Goal: Information Seeking & Learning: Learn about a topic

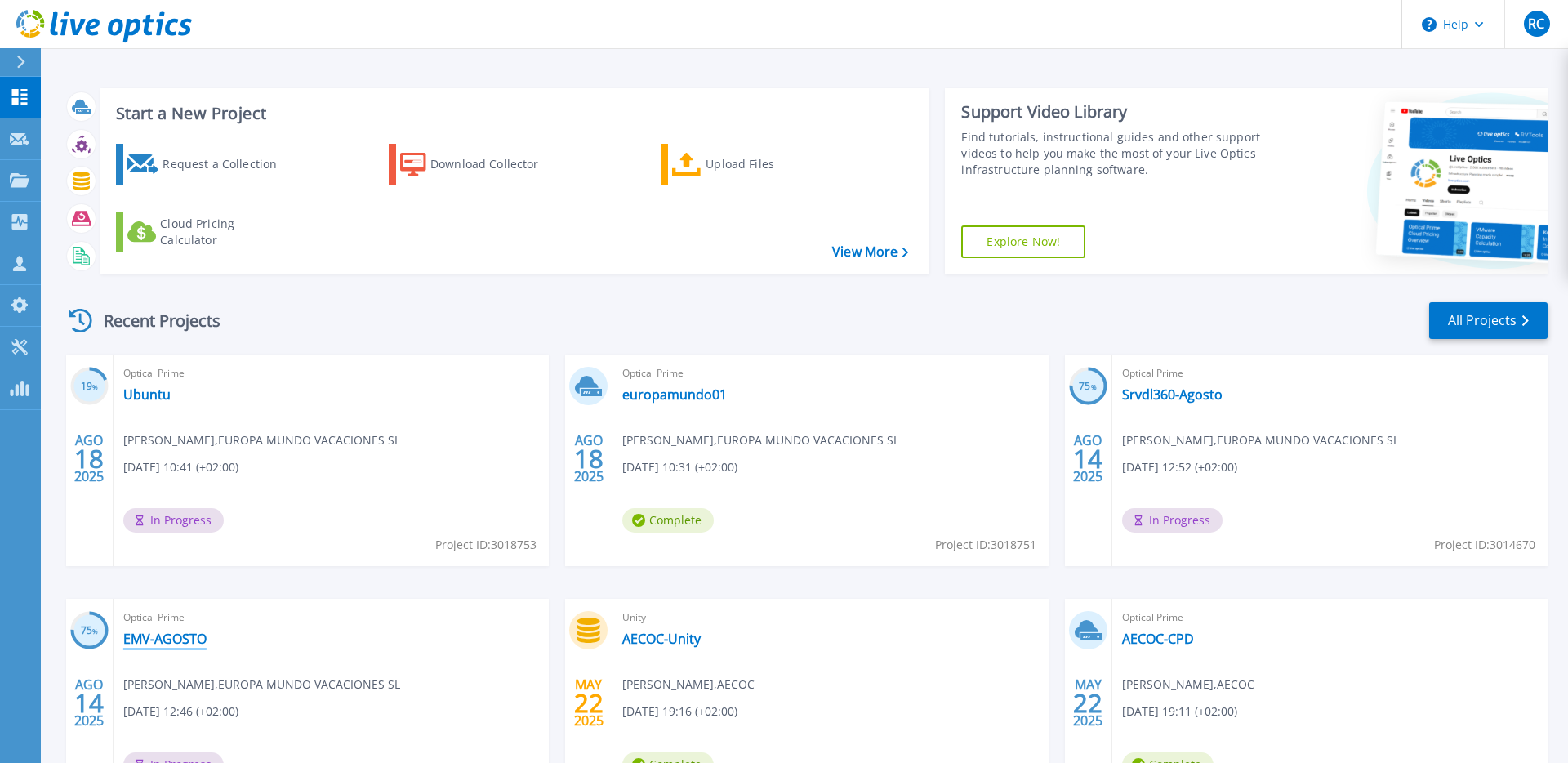
click at [178, 641] on link "EMV-AGOSTO" at bounding box center [164, 638] width 83 height 17
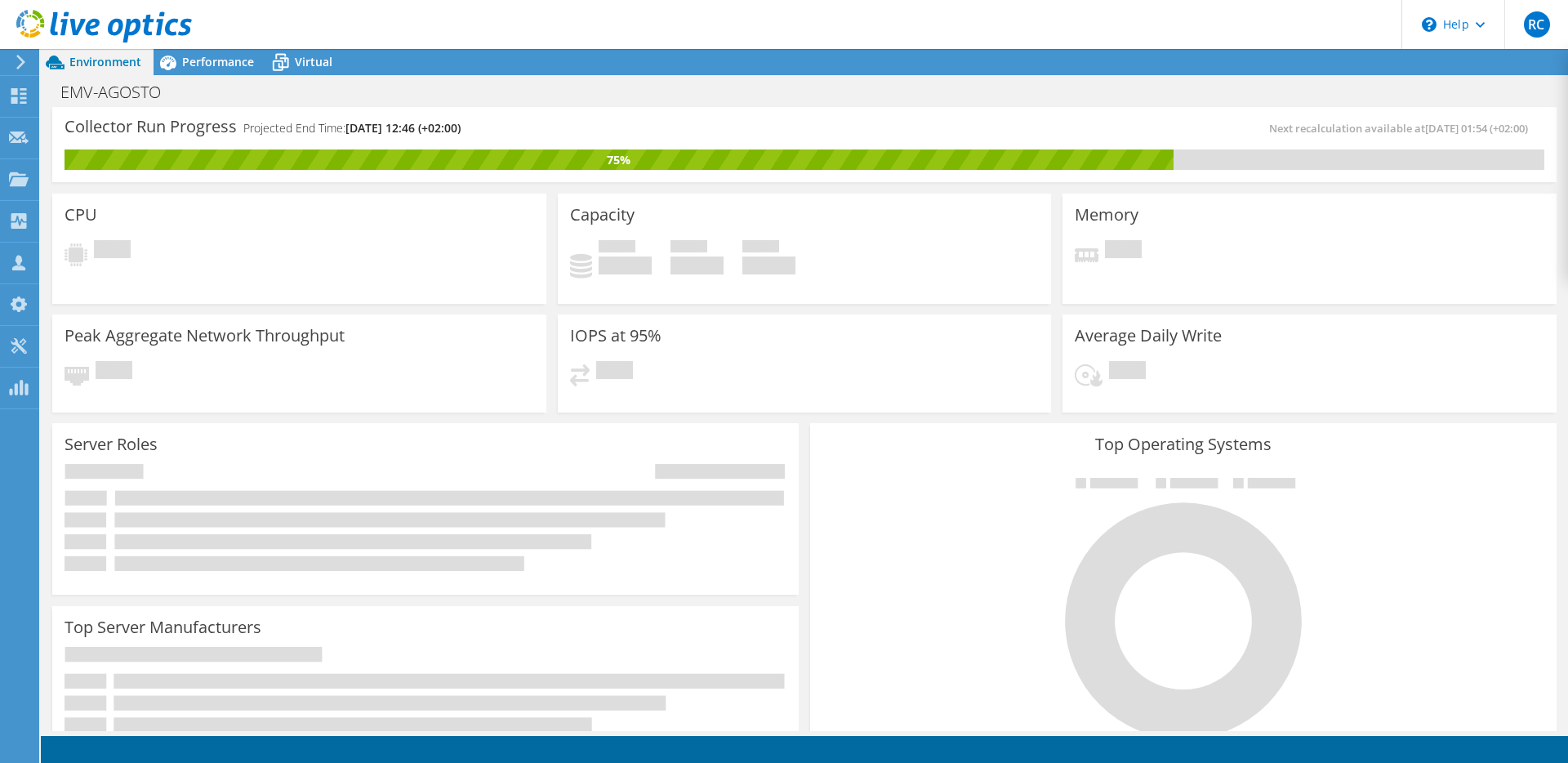
click at [191, 63] on span "Performance" at bounding box center [218, 62] width 72 height 16
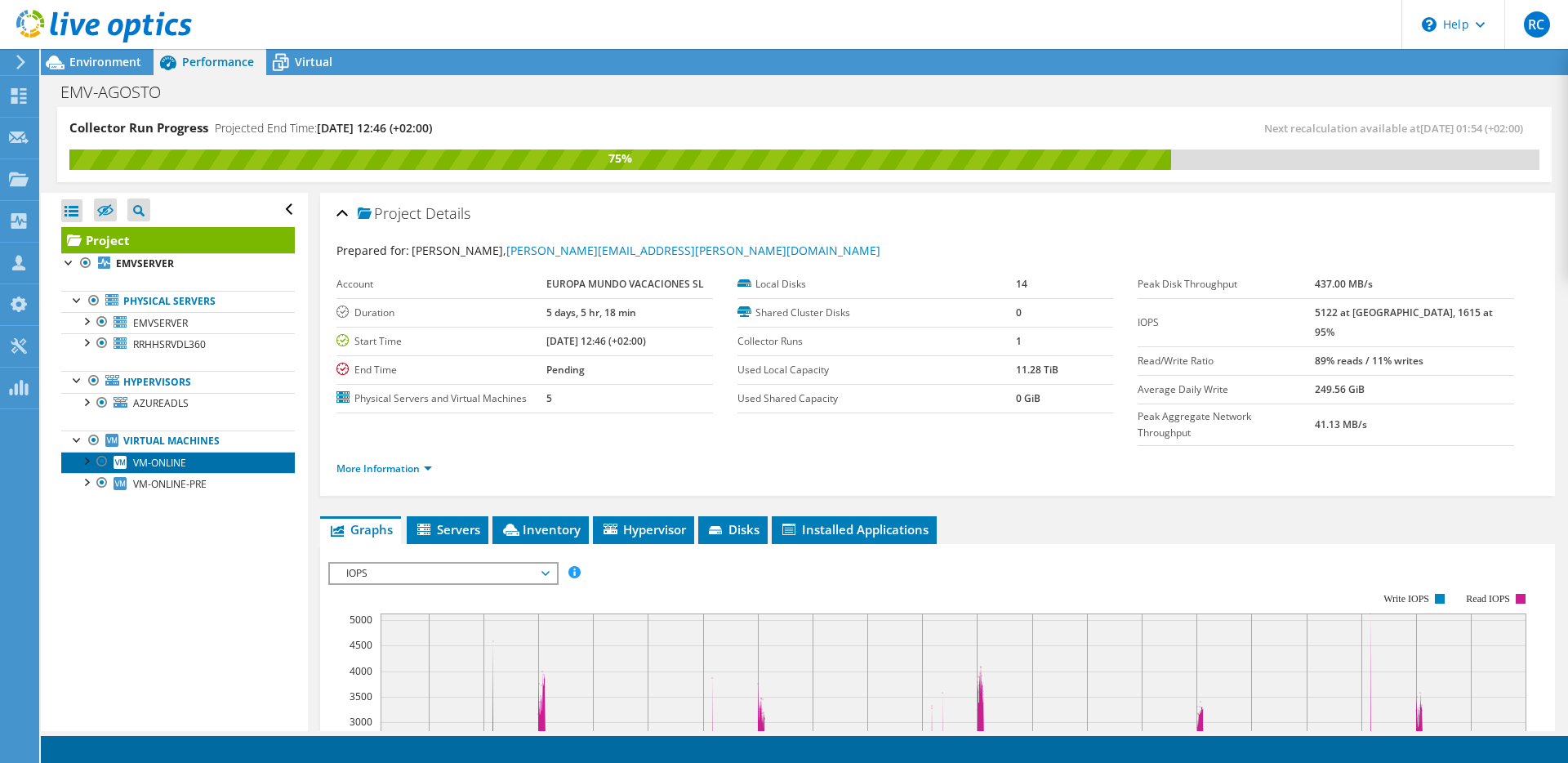
click at [177, 462] on span "VM-ONLINE" at bounding box center [159, 463] width 53 height 14
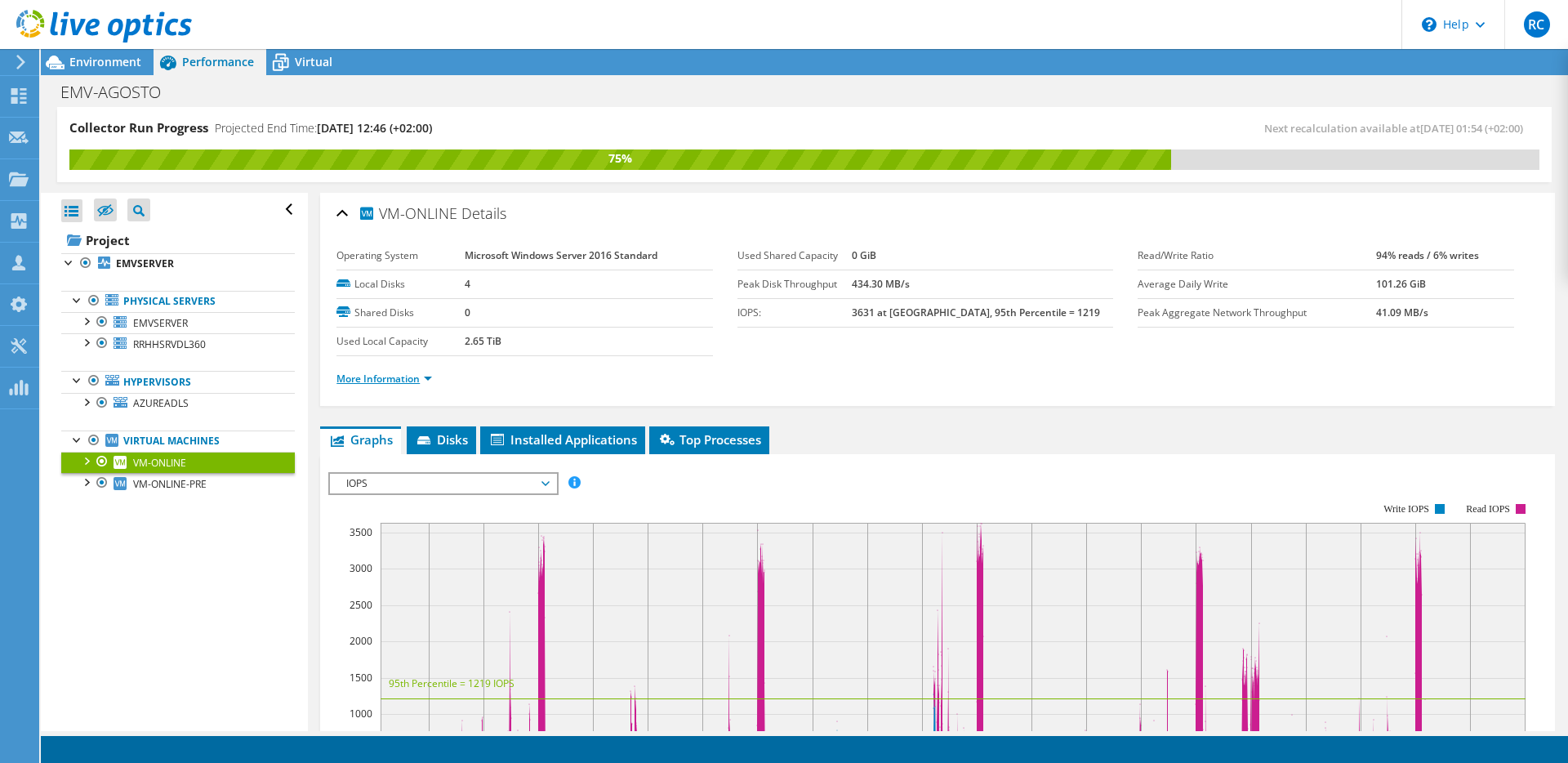
click at [425, 382] on link "More Information" at bounding box center [384, 379] width 96 height 14
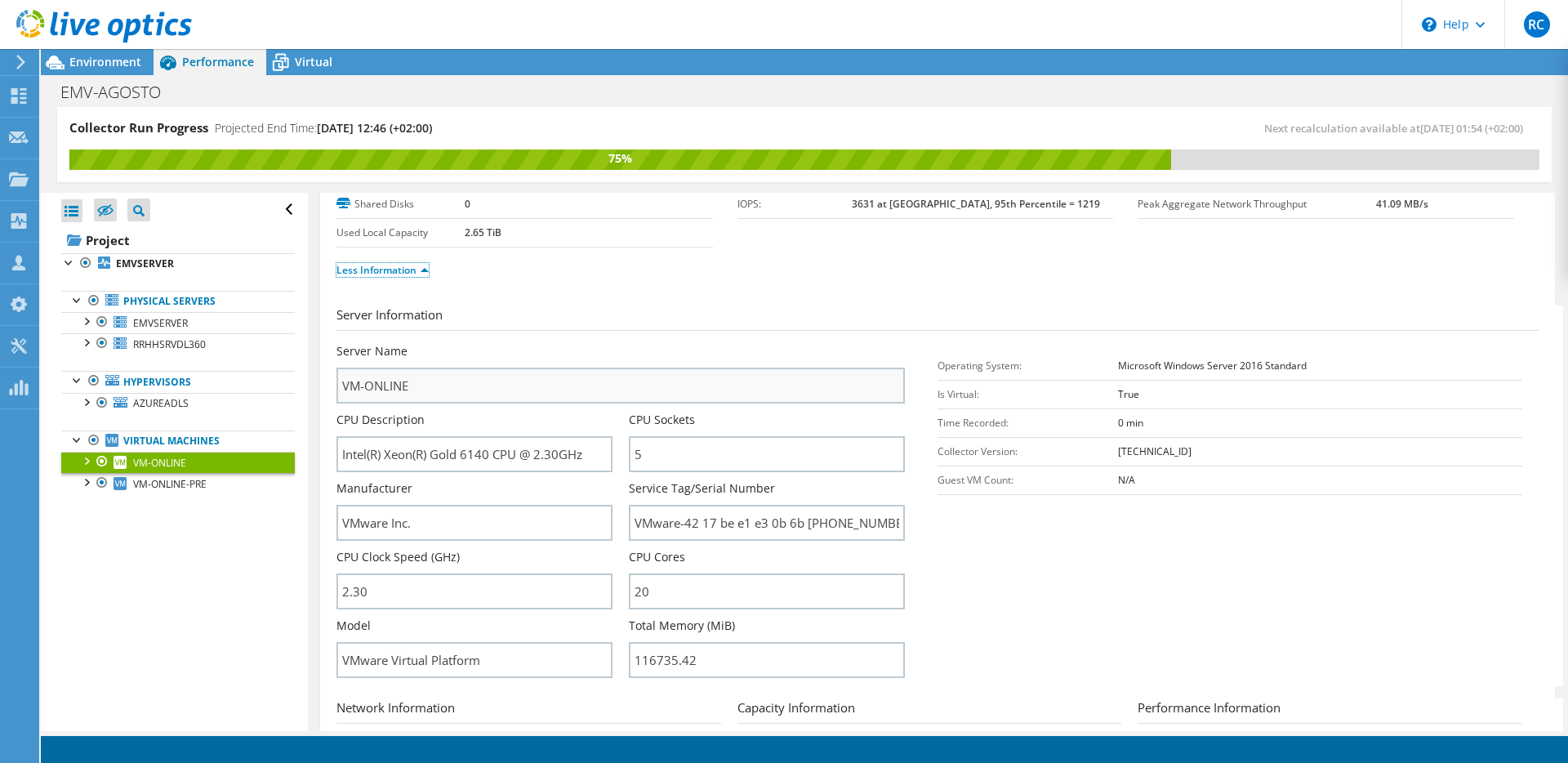
scroll to position [110, 0]
click at [447, 453] on input "Intel(R) Xeon(R) Gold 6140 CPU @ 2.30GHz" at bounding box center [475, 452] width 276 height 36
drag, startPoint x: 447, startPoint y: 453, endPoint x: 488, endPoint y: 454, distance: 41.0
click at [488, 454] on input "Intel(R) Xeon(R) Gold 6140 CPU @ 2.30GHz" at bounding box center [475, 452] width 276 height 36
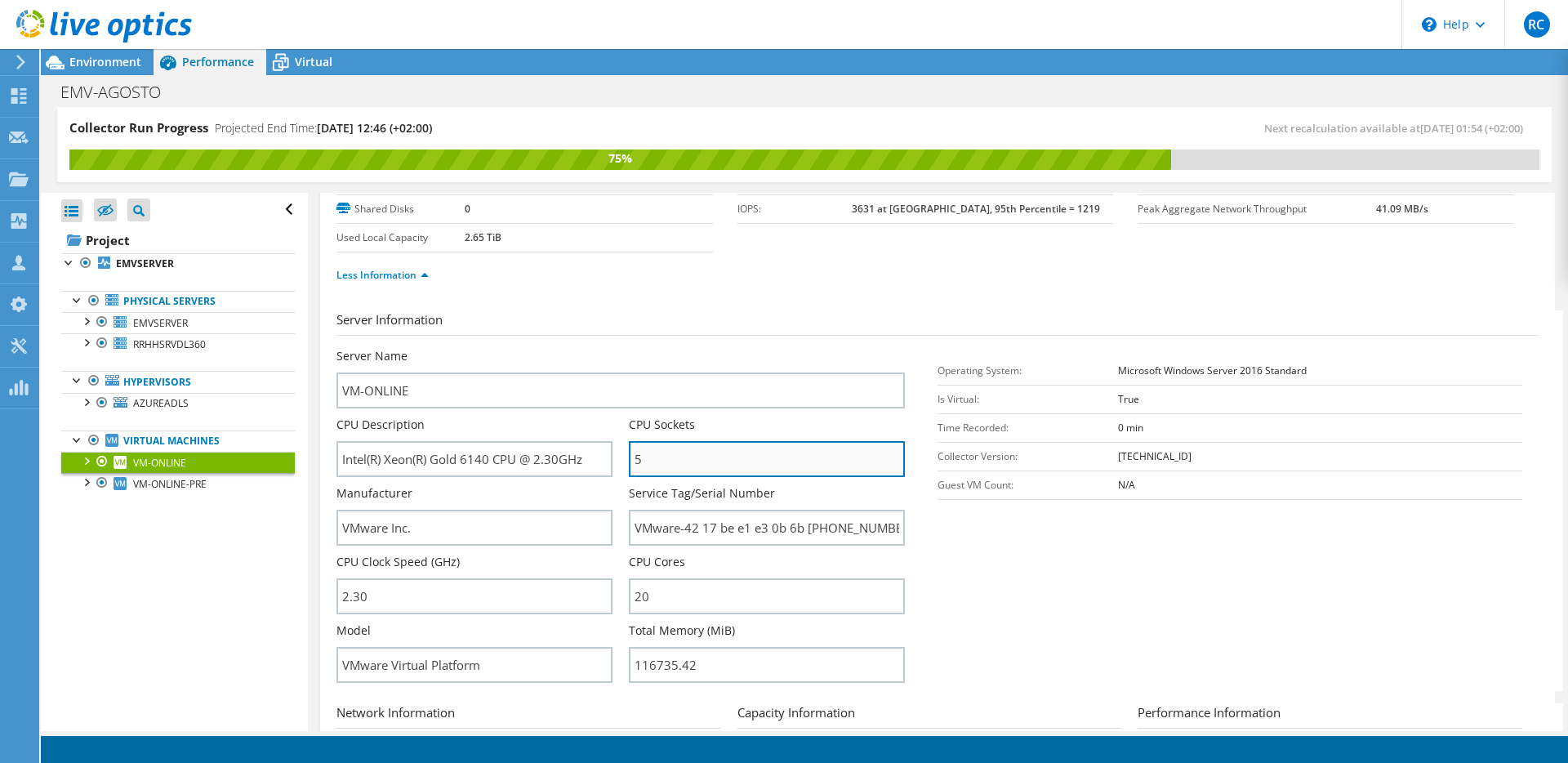
click at [662, 450] on input "5" at bounding box center [766, 459] width 276 height 36
click at [662, 450] on input "5" at bounding box center [766, 454] width 276 height 36
click at [665, 451] on input "5" at bounding box center [766, 454] width 276 height 36
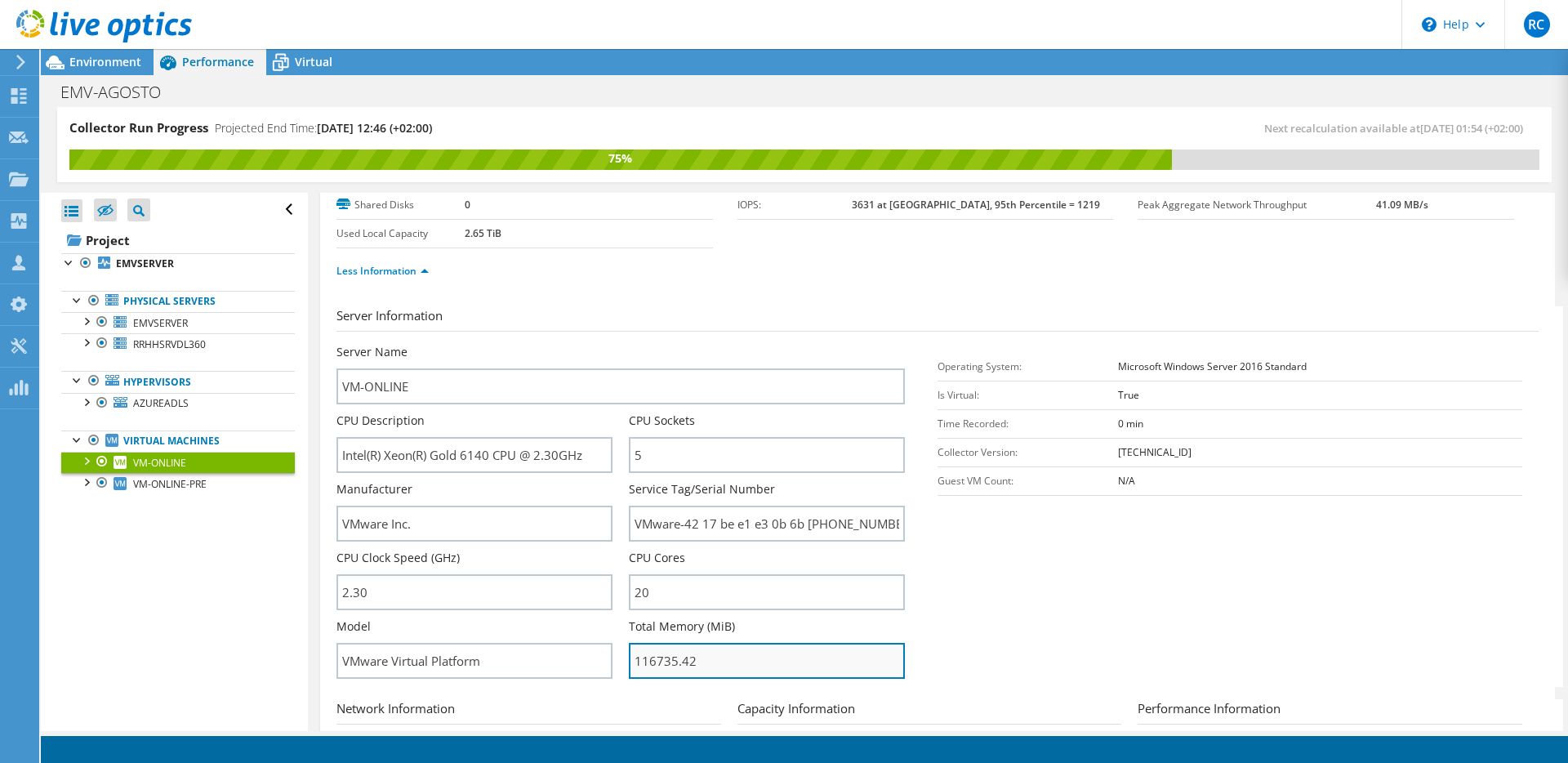
click at [650, 670] on input "116735.42" at bounding box center [766, 660] width 276 height 36
click at [730, 292] on div "Less Information" at bounding box center [938, 271] width 1202 height 46
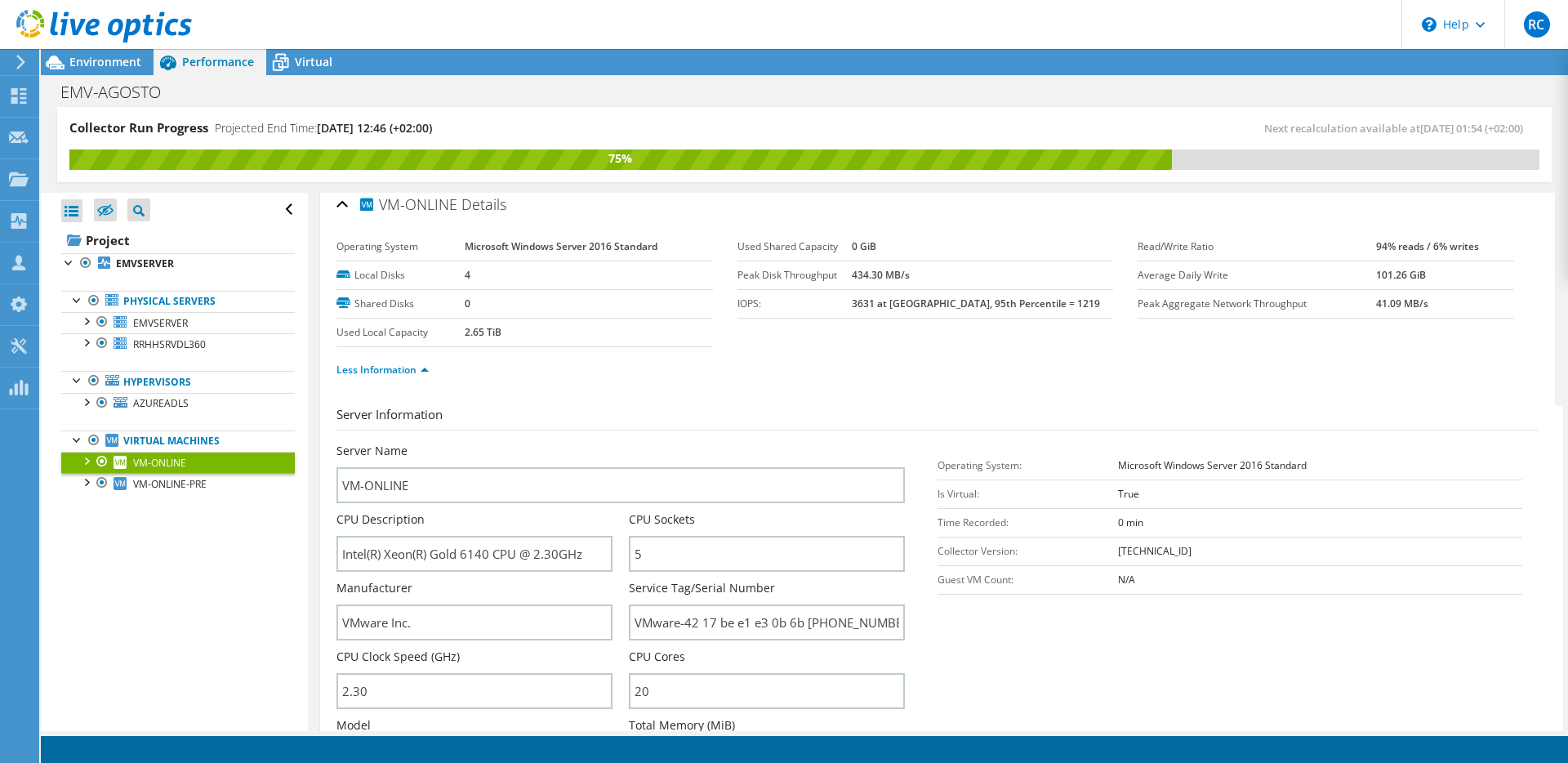
scroll to position [0, 0]
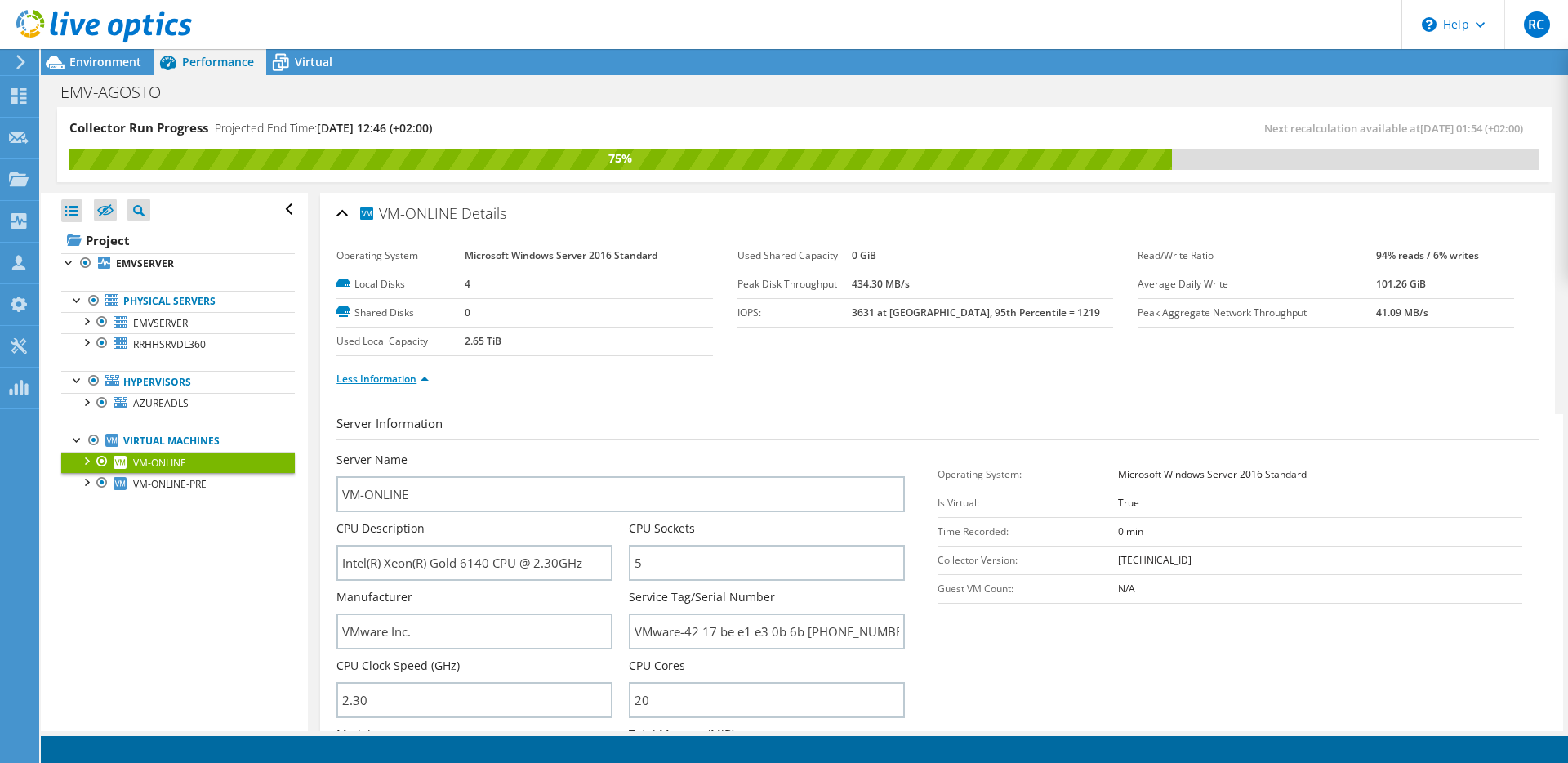
click at [391, 379] on link "Less Information" at bounding box center [382, 379] width 92 height 14
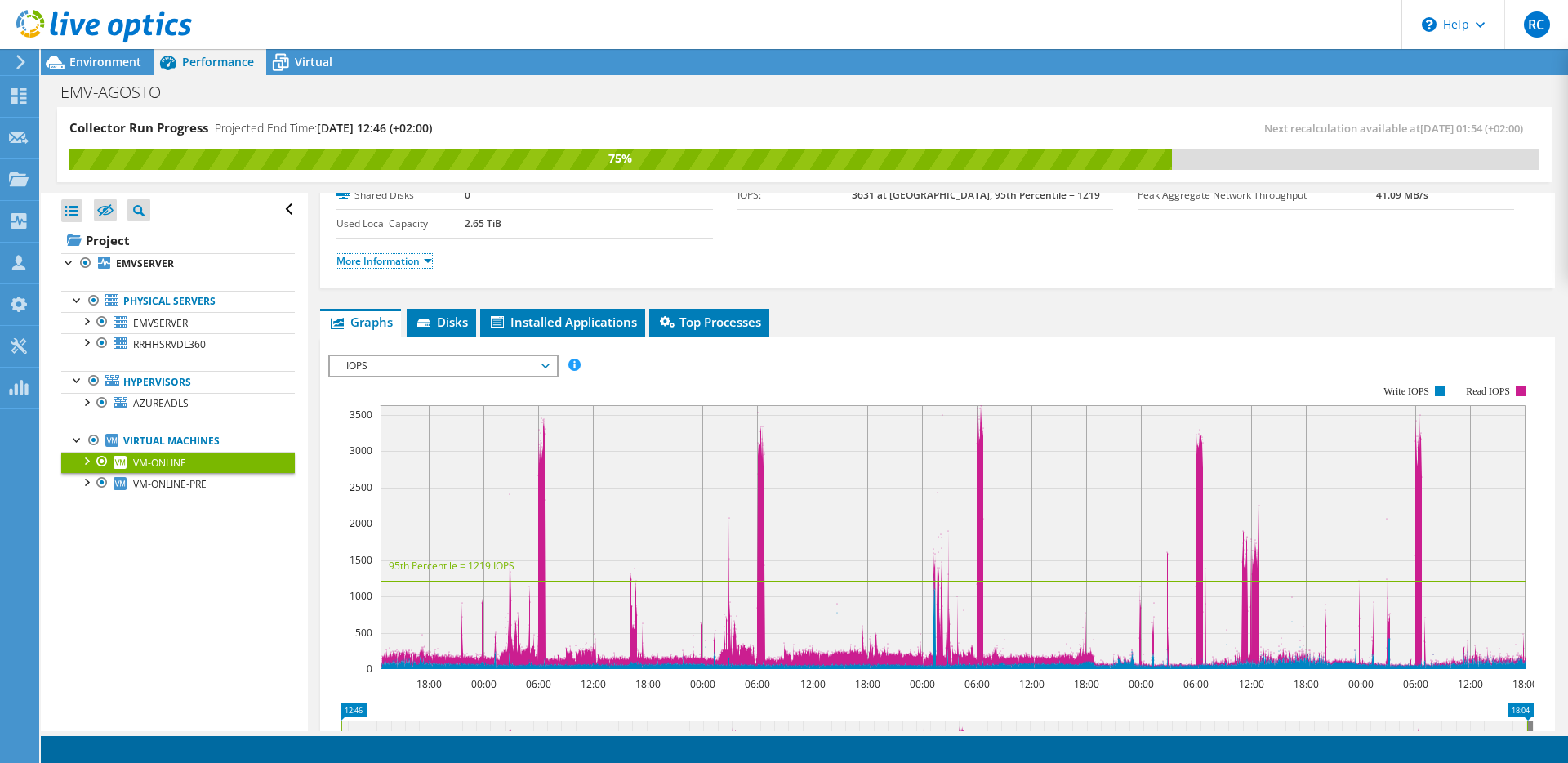
scroll to position [119, 0]
click at [396, 365] on span "IOPS" at bounding box center [443, 365] width 210 height 19
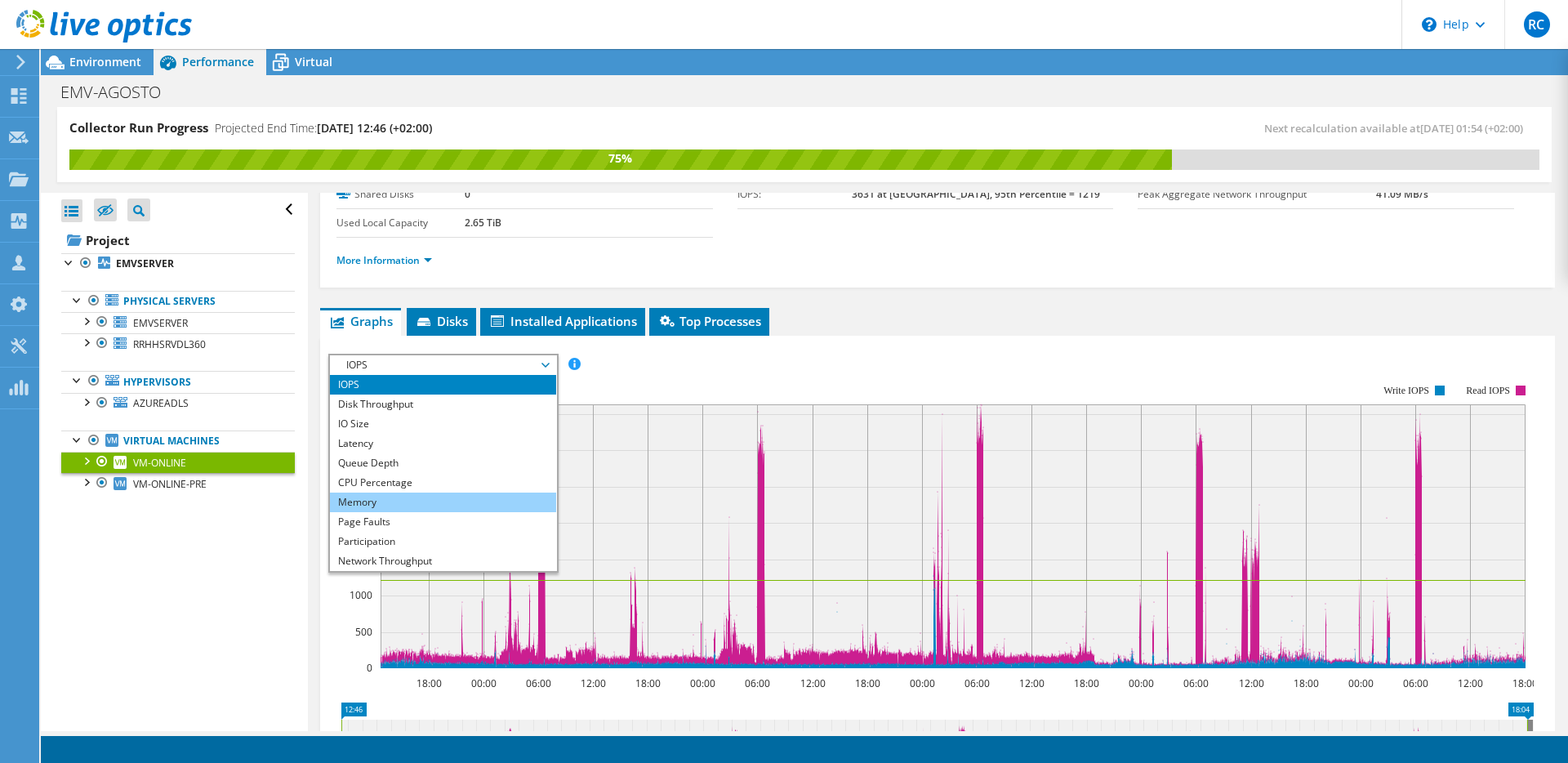
click at [394, 505] on li "Memory" at bounding box center [442, 502] width 226 height 19
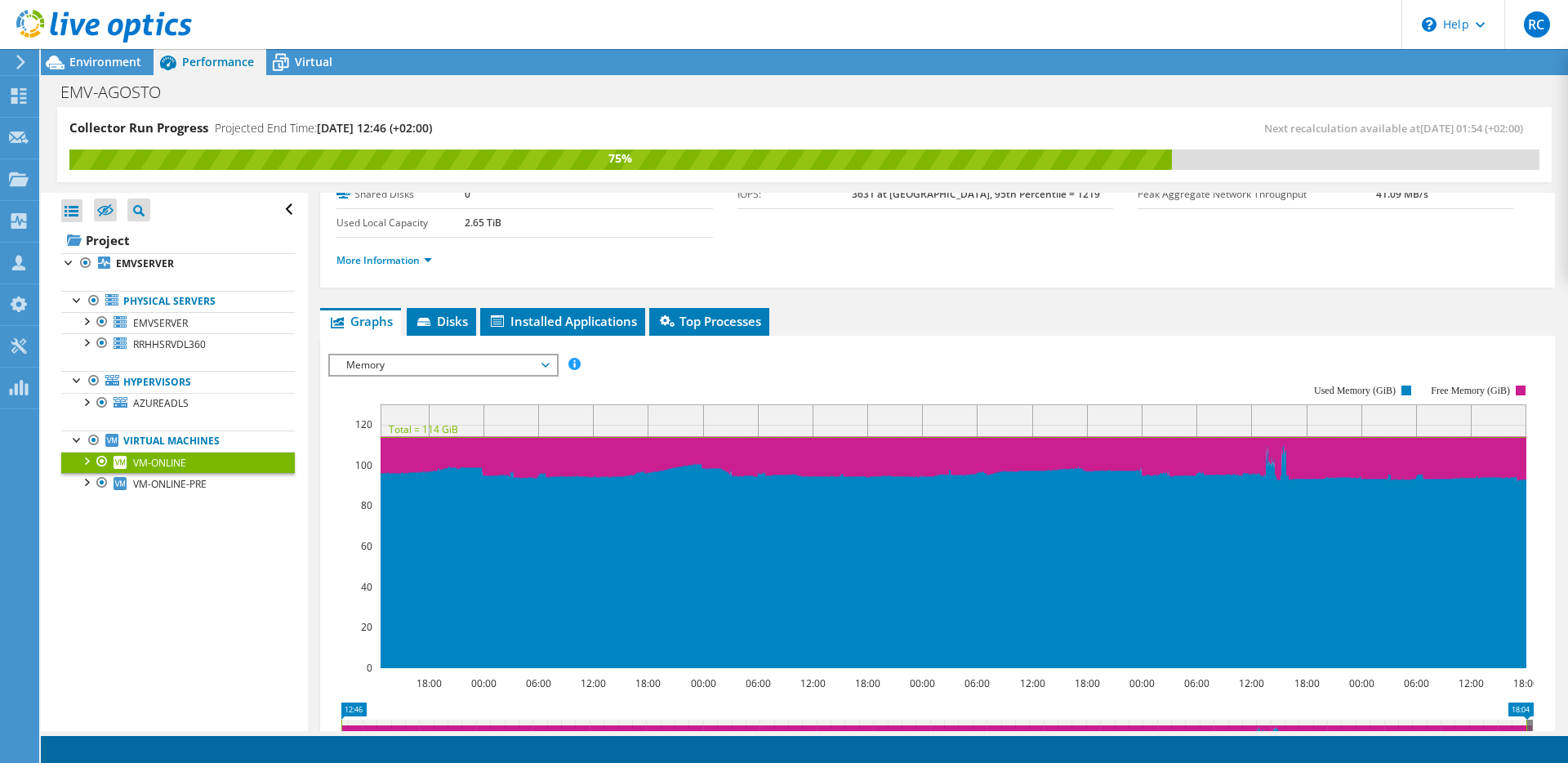
click at [400, 367] on span "Memory" at bounding box center [443, 365] width 210 height 19
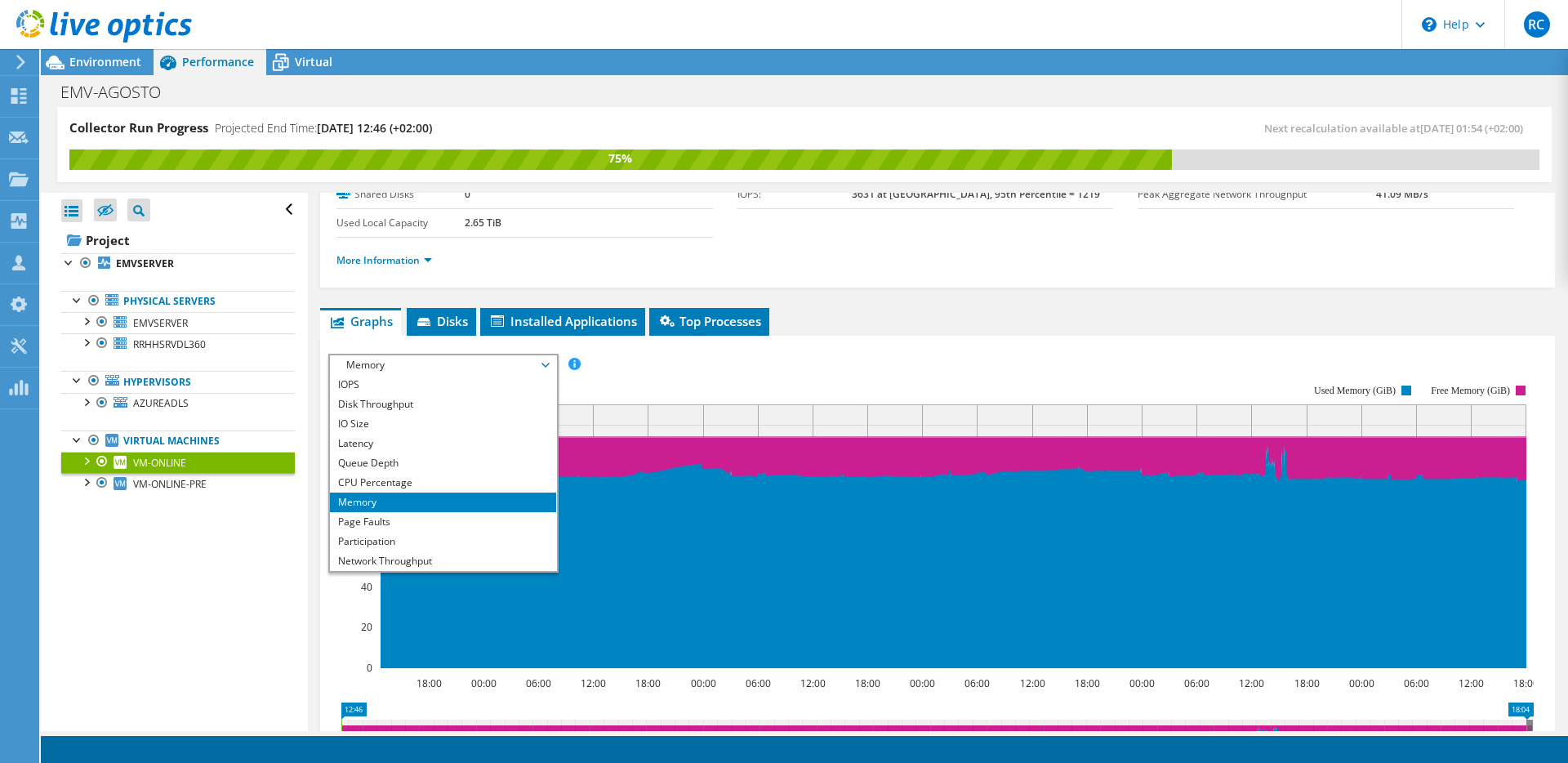
click at [400, 367] on span "Memory" at bounding box center [443, 365] width 210 height 19
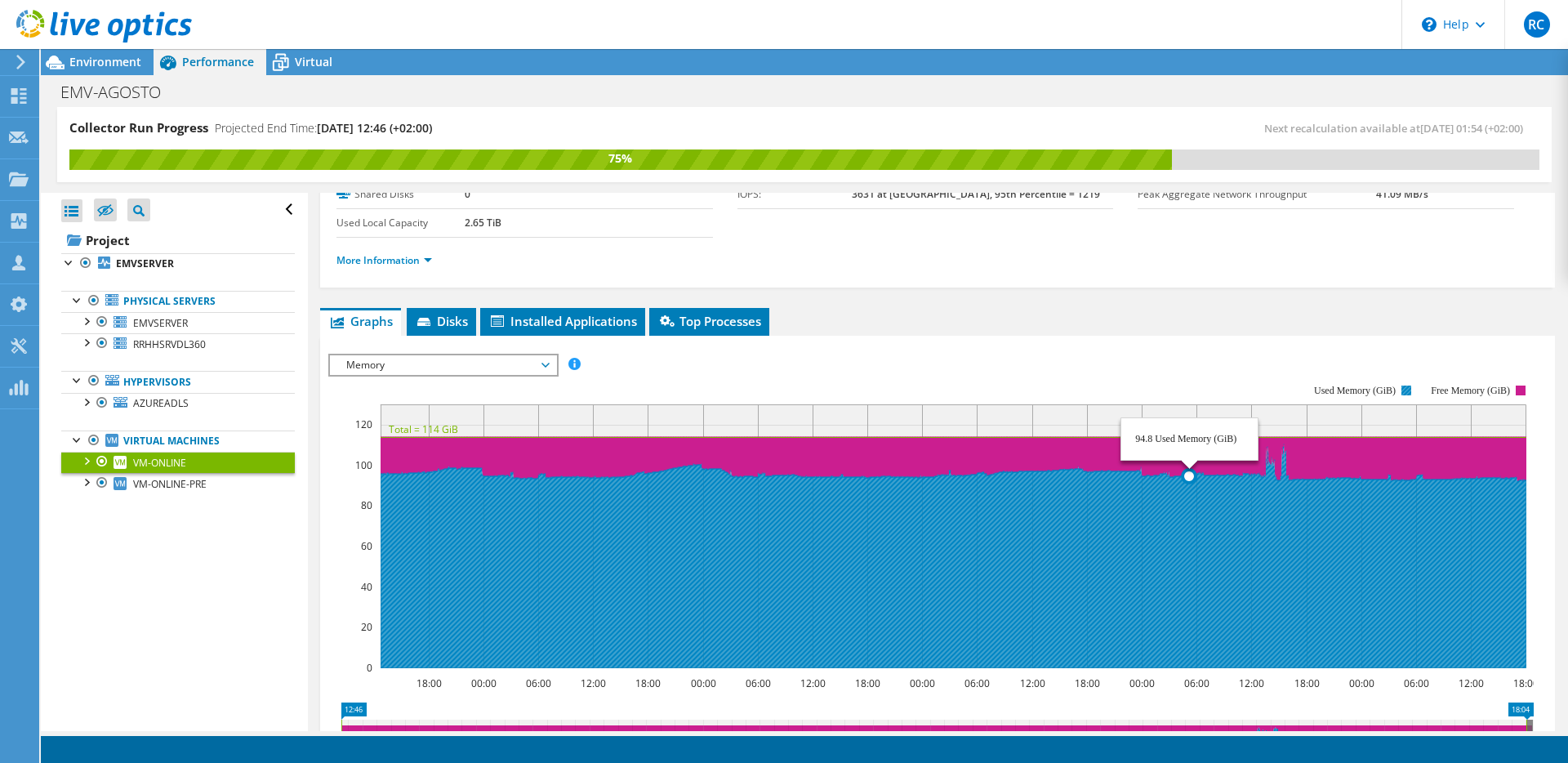
drag, startPoint x: 1190, startPoint y: 581, endPoint x: 1208, endPoint y: 548, distance: 37.6
click at [1192, 576] on icon at bounding box center [956, 556] width 1151 height 224
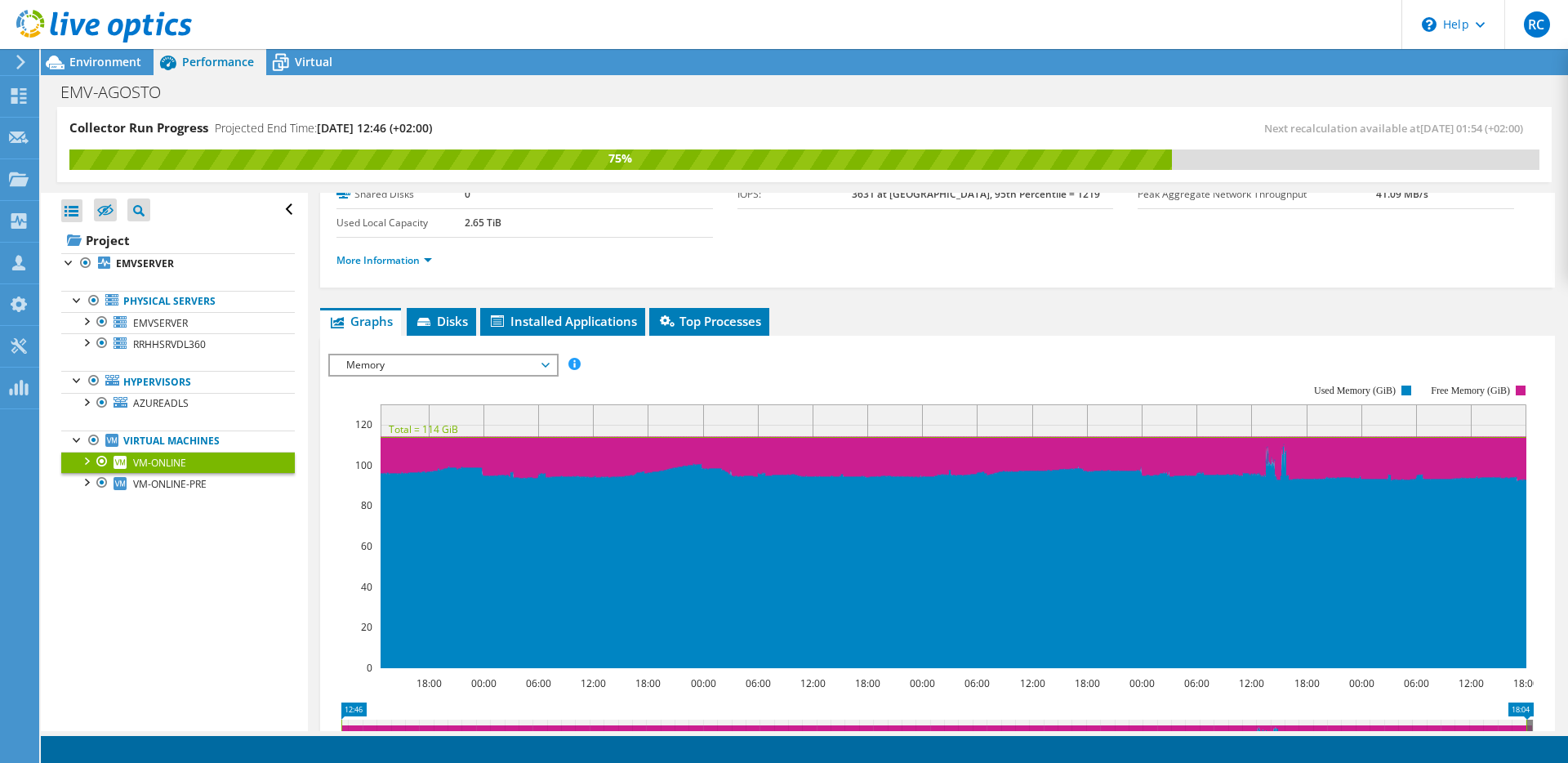
click at [802, 358] on div "IOPS Disk Throughput IO Size Latency Queue Depth CPU Percentage Memory Page Fau…" at bounding box center [938, 364] width 1218 height 22
click at [737, 327] on span "Top Processes" at bounding box center [709, 321] width 104 height 17
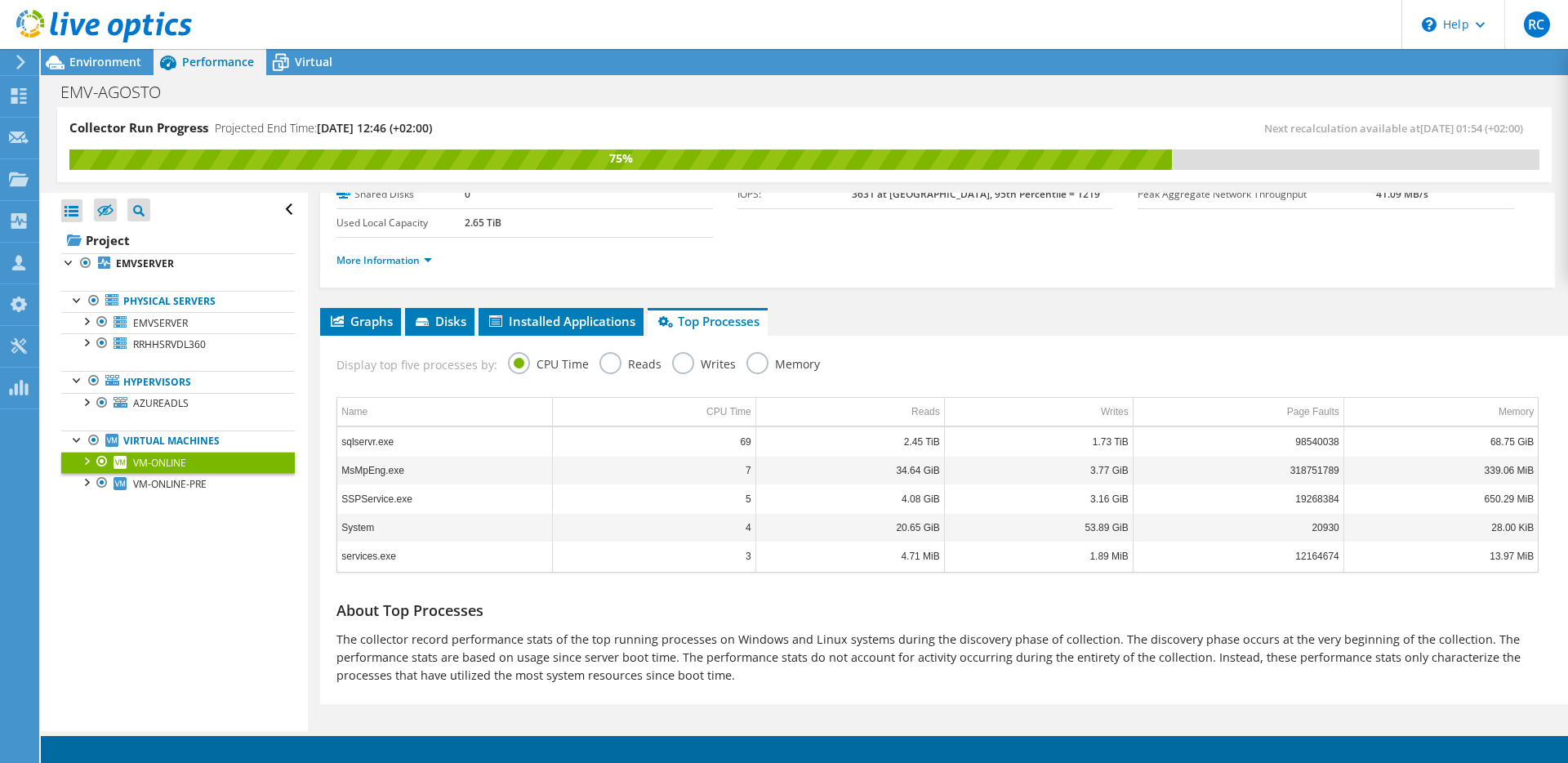
click at [653, 672] on p "The collector record performance stats of the top running processes on Windows …" at bounding box center [938, 657] width 1202 height 54
click at [1536, 22] on span "RC" at bounding box center [1537, 25] width 26 height 26
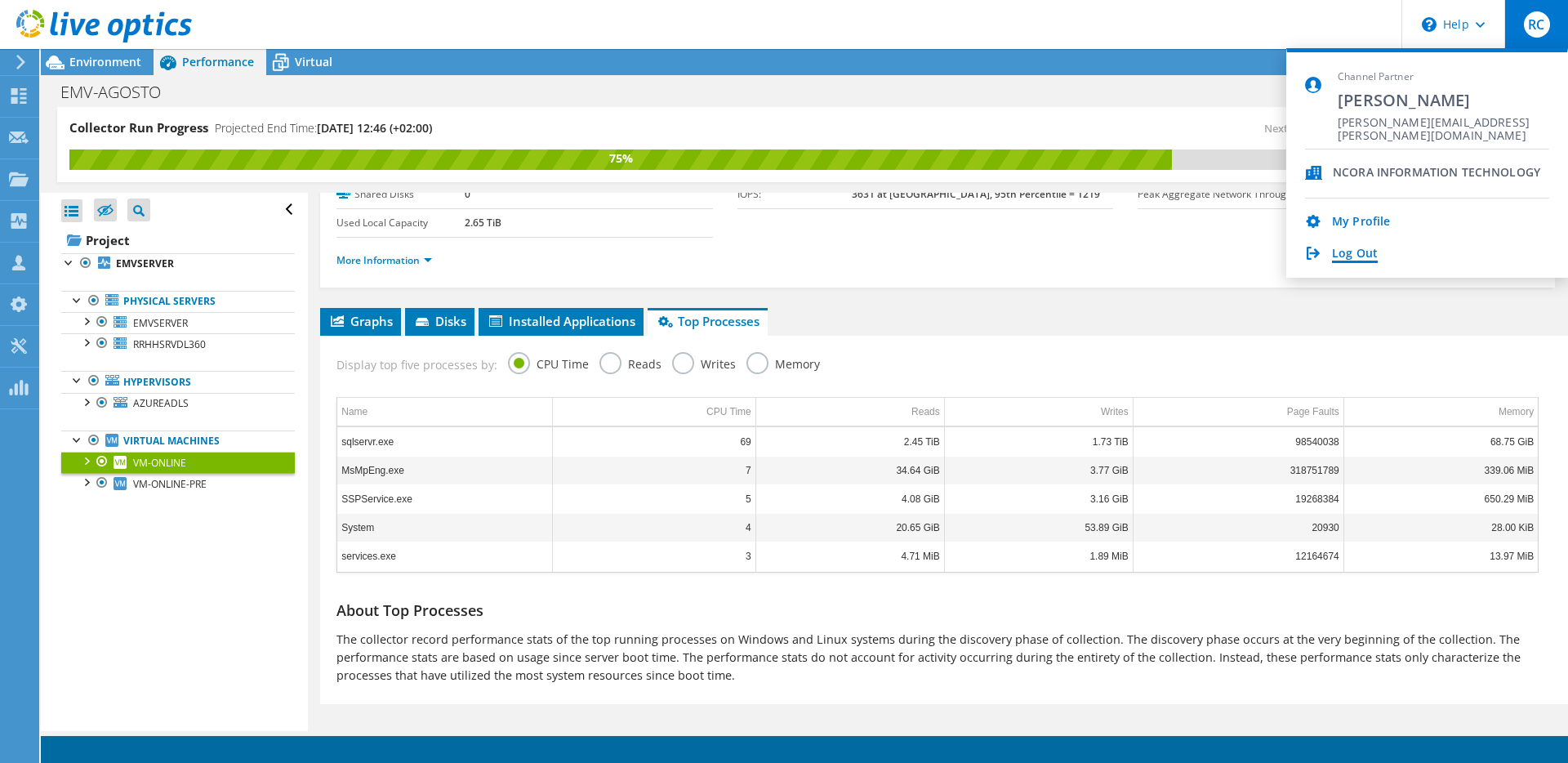
click at [1365, 248] on link "Log Out" at bounding box center [1355, 255] width 46 height 16
